Goal: Task Accomplishment & Management: Use online tool/utility

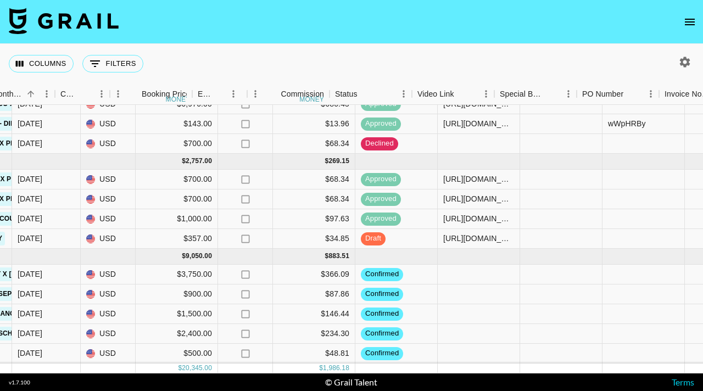
scroll to position [62, 626]
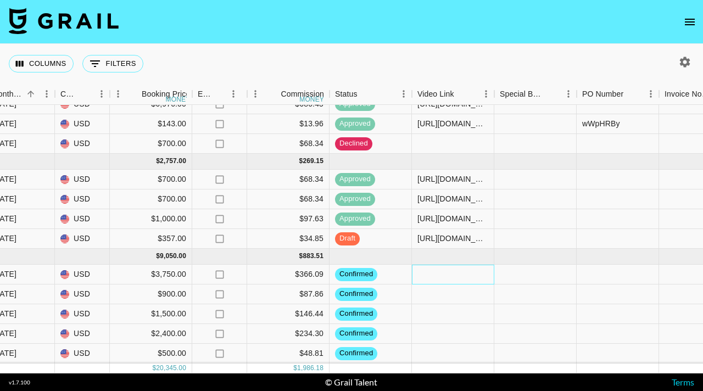
click at [430, 276] on div at bounding box center [453, 275] width 82 height 20
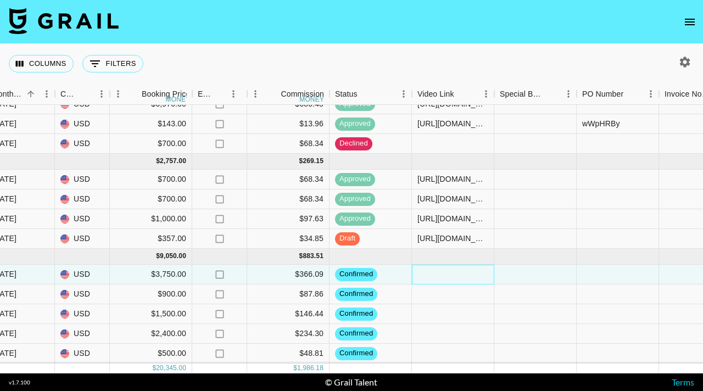
click at [448, 272] on div at bounding box center [453, 275] width 82 height 20
type input "[URL][DOMAIN_NAME]"
click at [525, 283] on div at bounding box center [535, 275] width 82 height 20
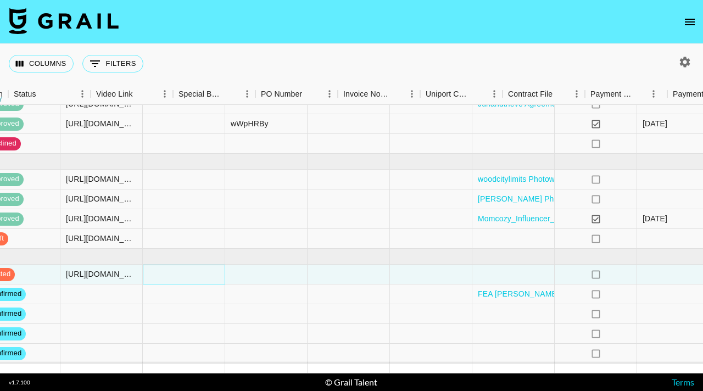
scroll to position [62, 991]
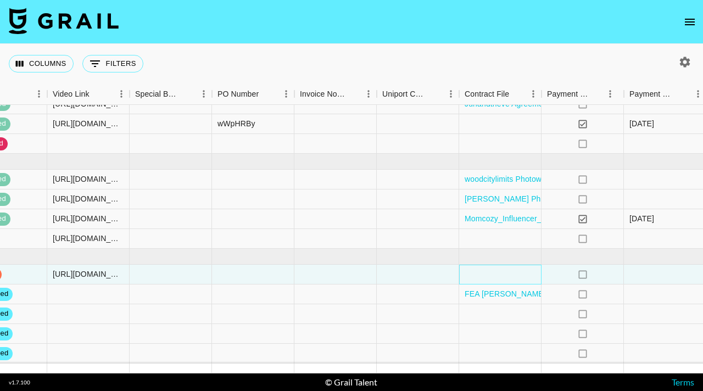
click at [489, 271] on div at bounding box center [500, 275] width 82 height 20
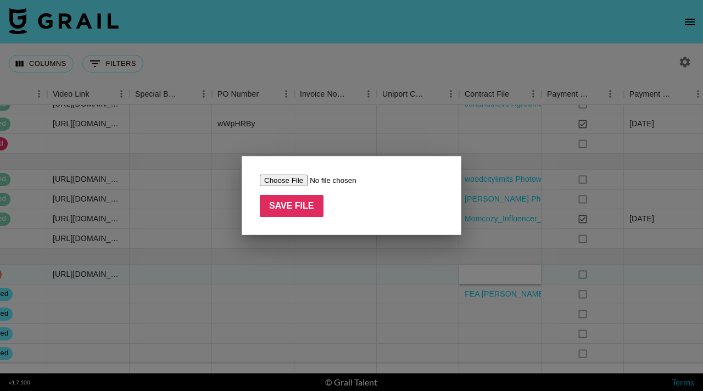
click at [294, 182] on input "file" at bounding box center [329, 181] width 139 height 12
type input "C:\fakepath\CynthiaOgundimu_INFLU.AGMT.PH25UPATED (1) (1).pdf"
click at [307, 204] on input "Save File" at bounding box center [292, 206] width 64 height 22
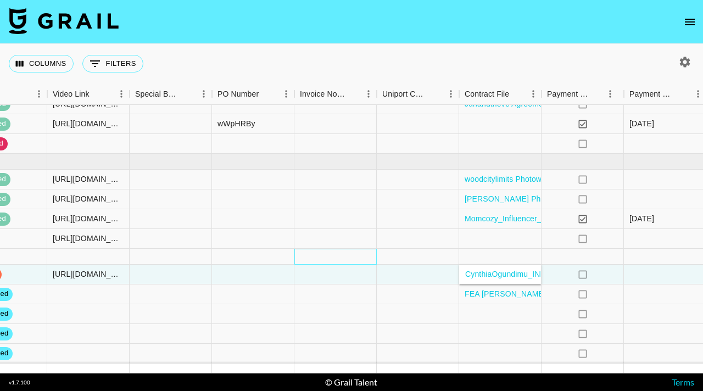
click at [354, 253] on div at bounding box center [335, 257] width 82 height 16
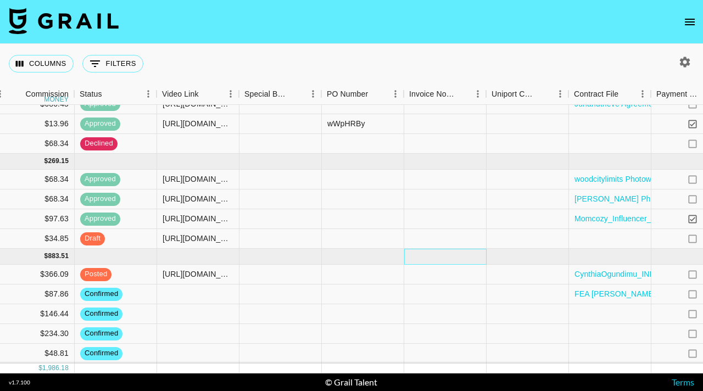
scroll to position [62, 882]
click at [347, 237] on div at bounding box center [362, 239] width 82 height 20
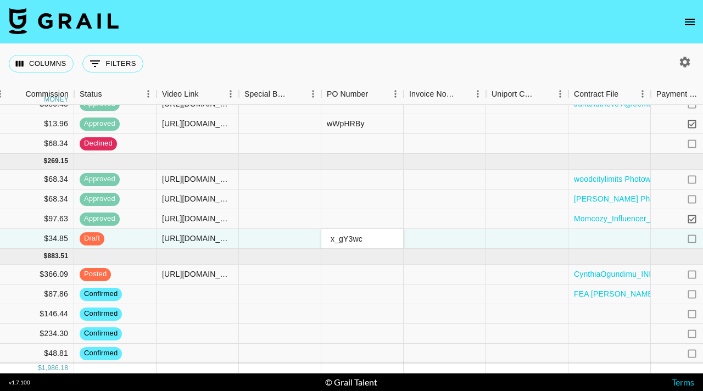
type input "x_gY3wc"
click at [447, 236] on div at bounding box center [445, 239] width 82 height 20
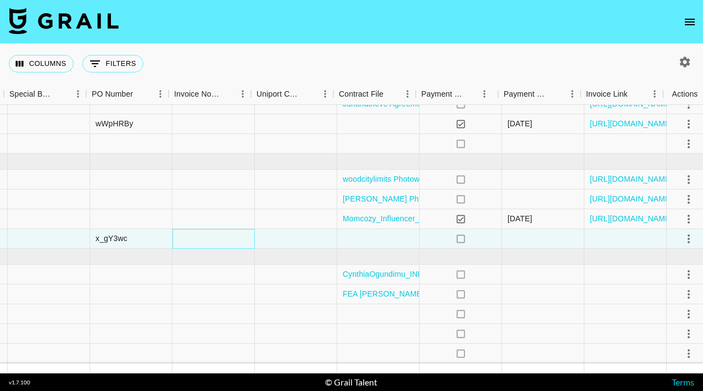
scroll to position [62, 1121]
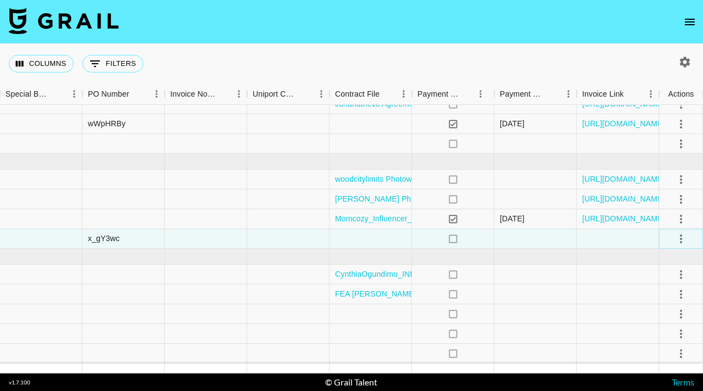
click at [683, 237] on icon "select merge strategy" at bounding box center [681, 238] width 13 height 13
click at [645, 342] on div "Approve" at bounding box center [657, 341] width 34 height 13
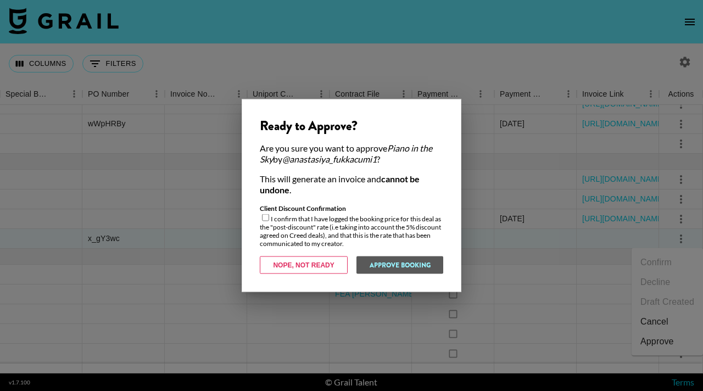
click at [267, 219] on input "checkbox" at bounding box center [265, 217] width 7 height 7
checkbox input "true"
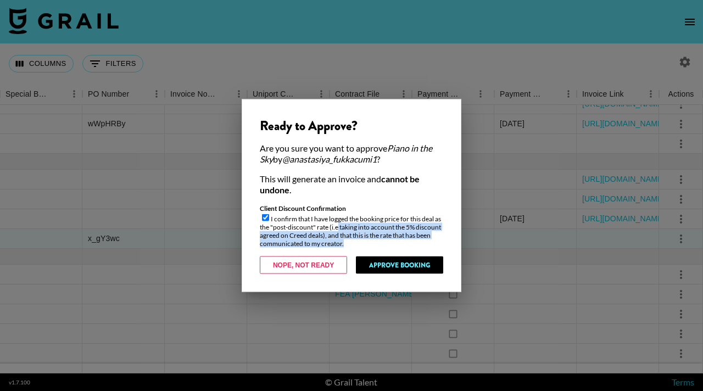
drag, startPoint x: 337, startPoint y: 226, endPoint x: 369, endPoint y: 240, distance: 34.4
click at [369, 240] on div "Client Discount Confirmation I confirm that I have logged the booking price for…" at bounding box center [351, 225] width 183 height 43
click at [354, 240] on div "Client Discount Confirmation I confirm that I have logged the booking price for…" at bounding box center [351, 225] width 183 height 43
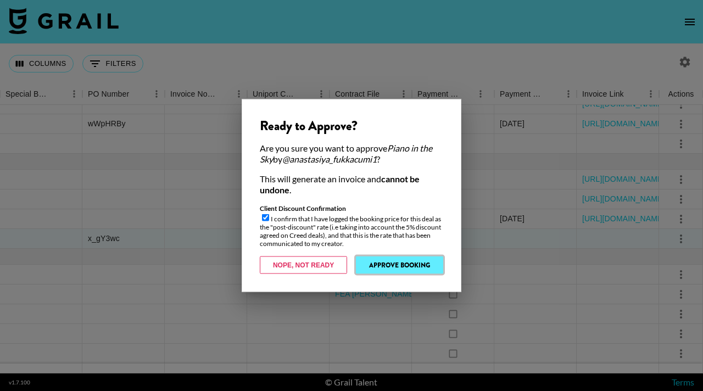
click at [391, 266] on button "Approve Booking" at bounding box center [399, 266] width 87 height 18
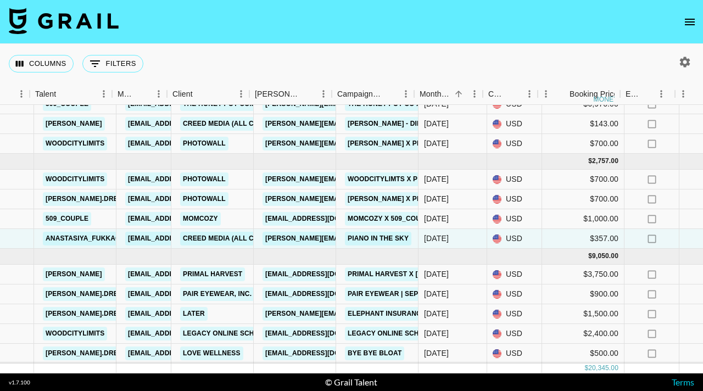
scroll to position [62, 203]
